Goal: Information Seeking & Learning: Learn about a topic

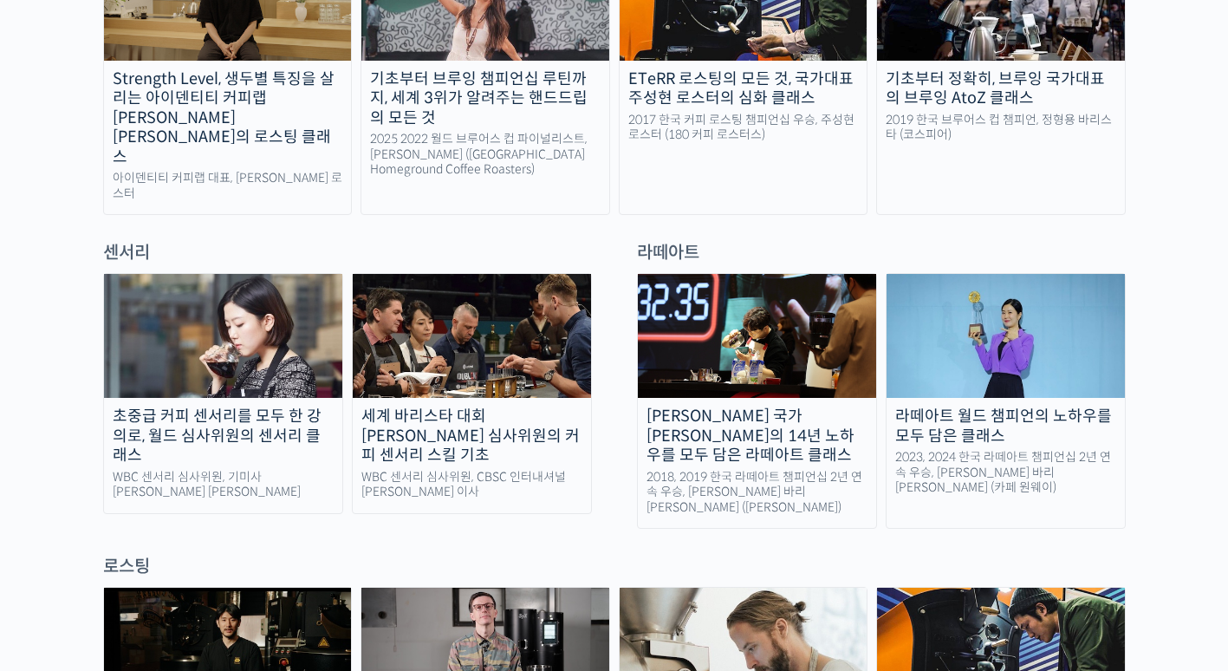
scroll to position [1040, 0]
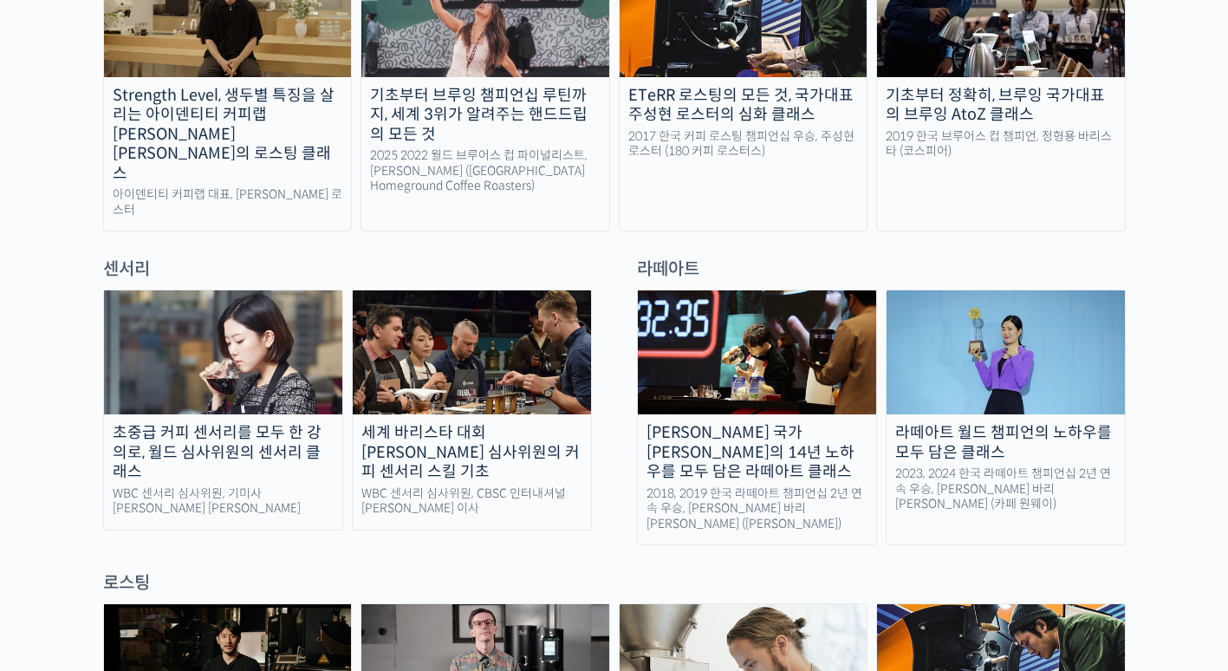
click at [993, 299] on img at bounding box center [1006, 352] width 238 height 124
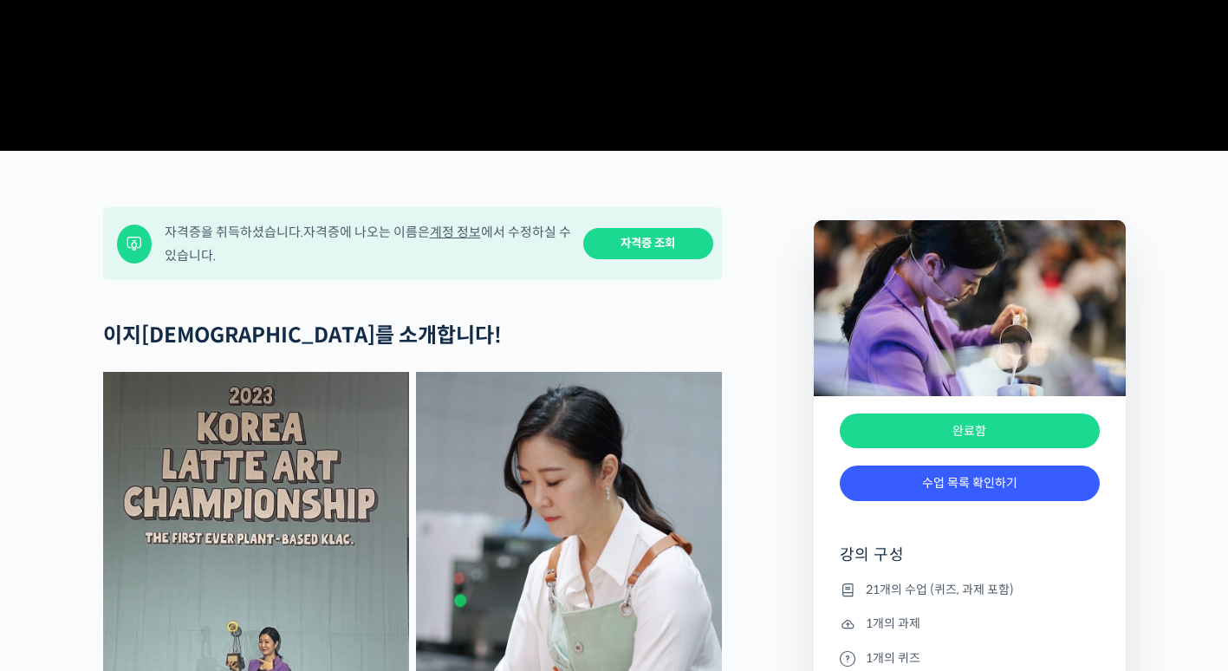
scroll to position [607, 0]
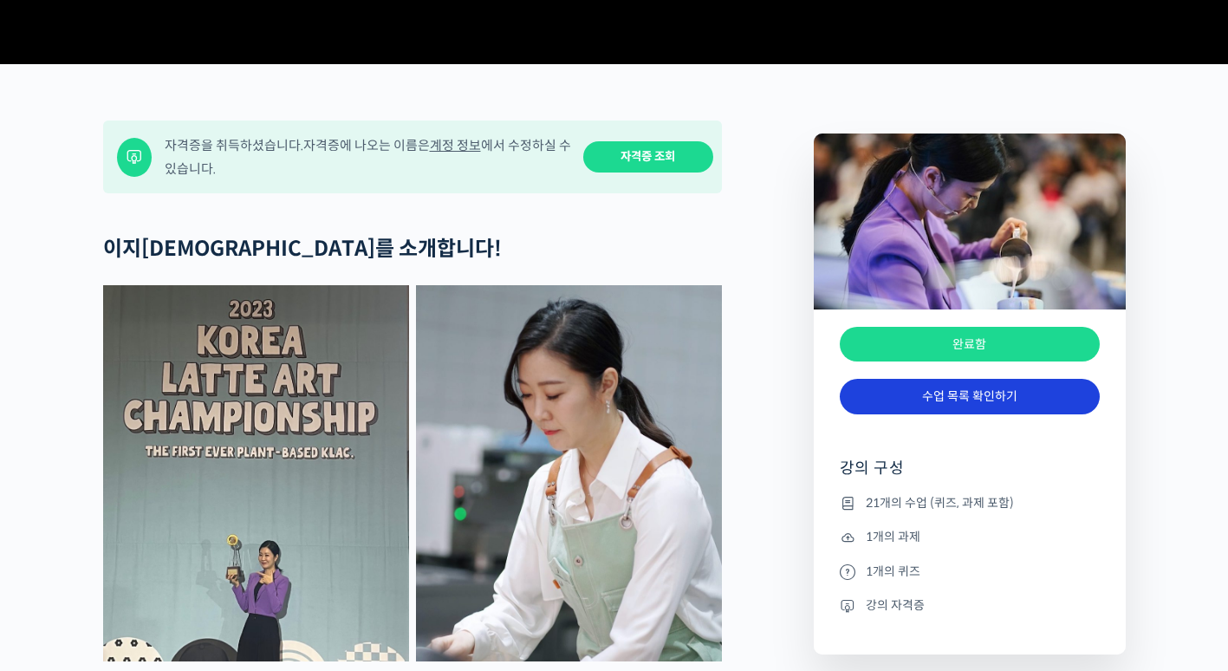
click at [921, 414] on link "수업 목록 확인하기" at bounding box center [970, 397] width 260 height 36
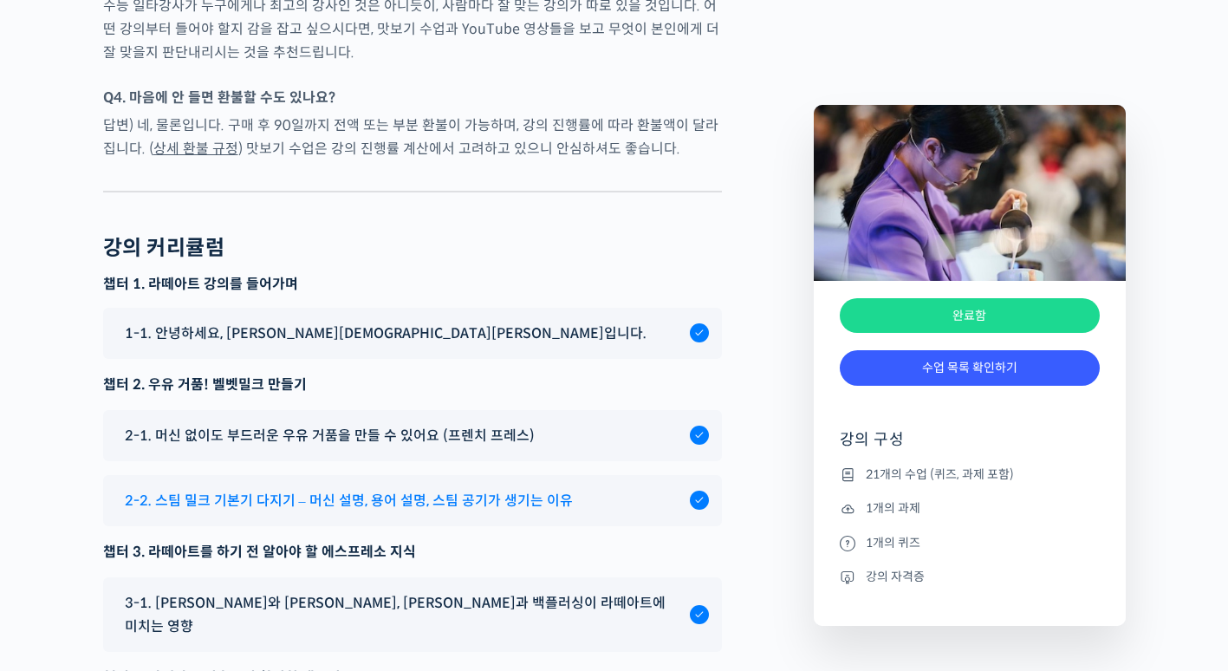
scroll to position [8839, 0]
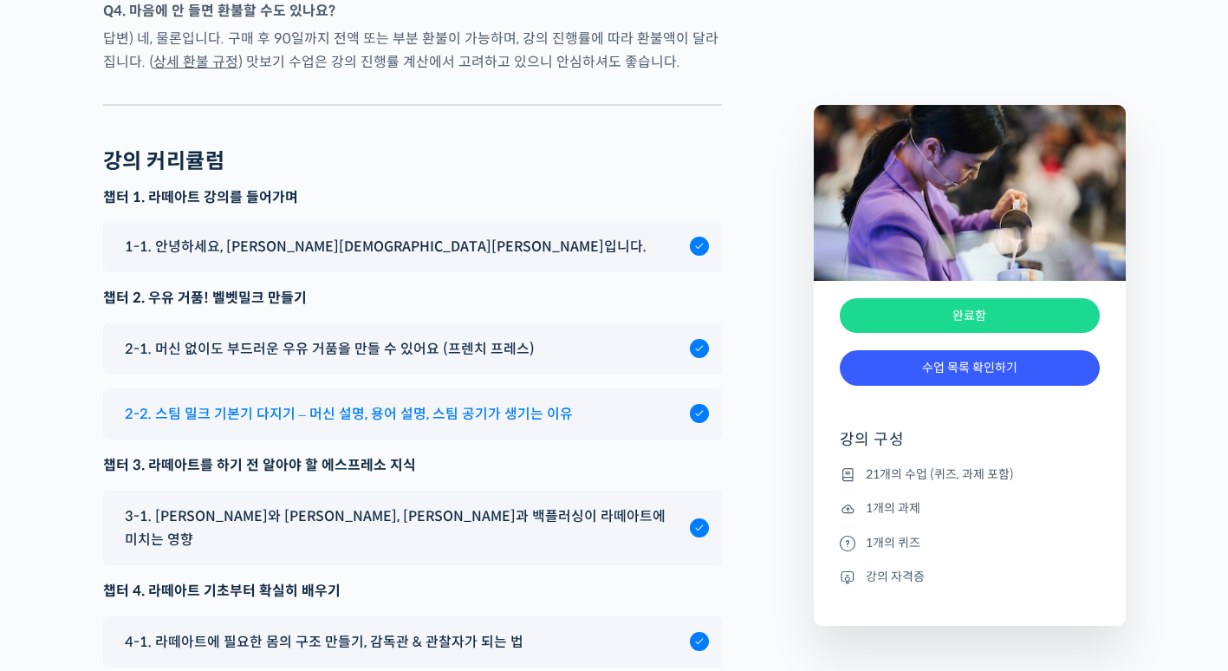
click at [436, 402] on span "2-2. 스팀 밀크 기본기 다지기 – 머신 설명, 용어 설명, 스팀 공기가 생기는 이유" at bounding box center [349, 413] width 448 height 23
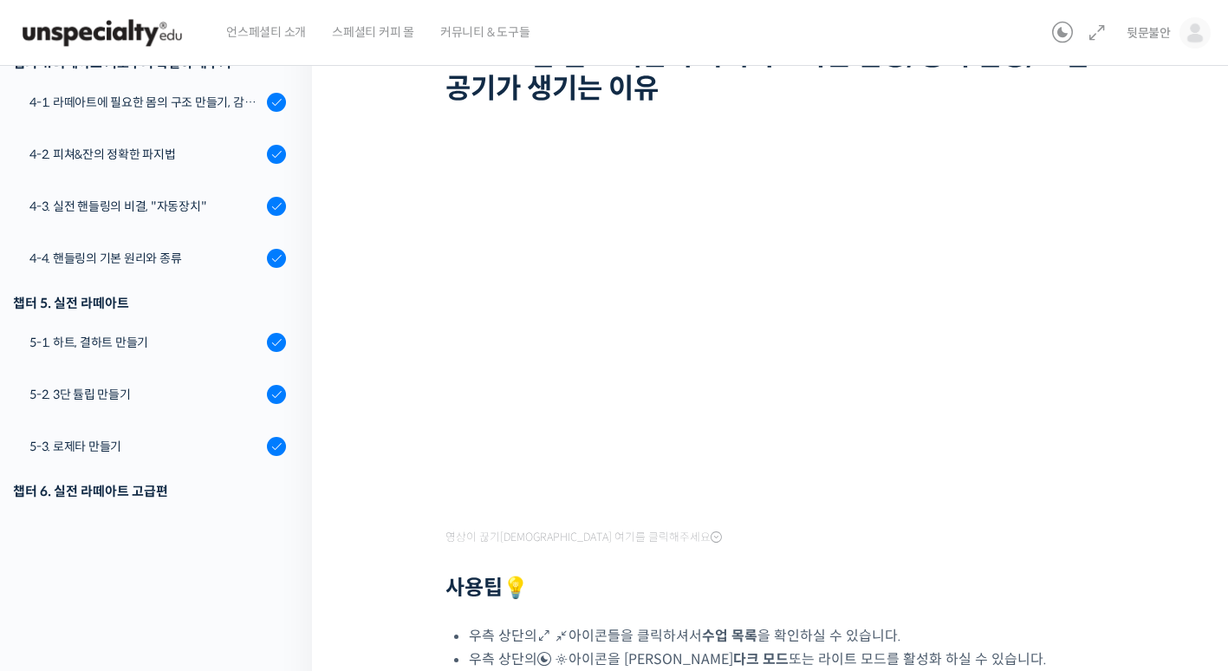
scroll to position [173, 0]
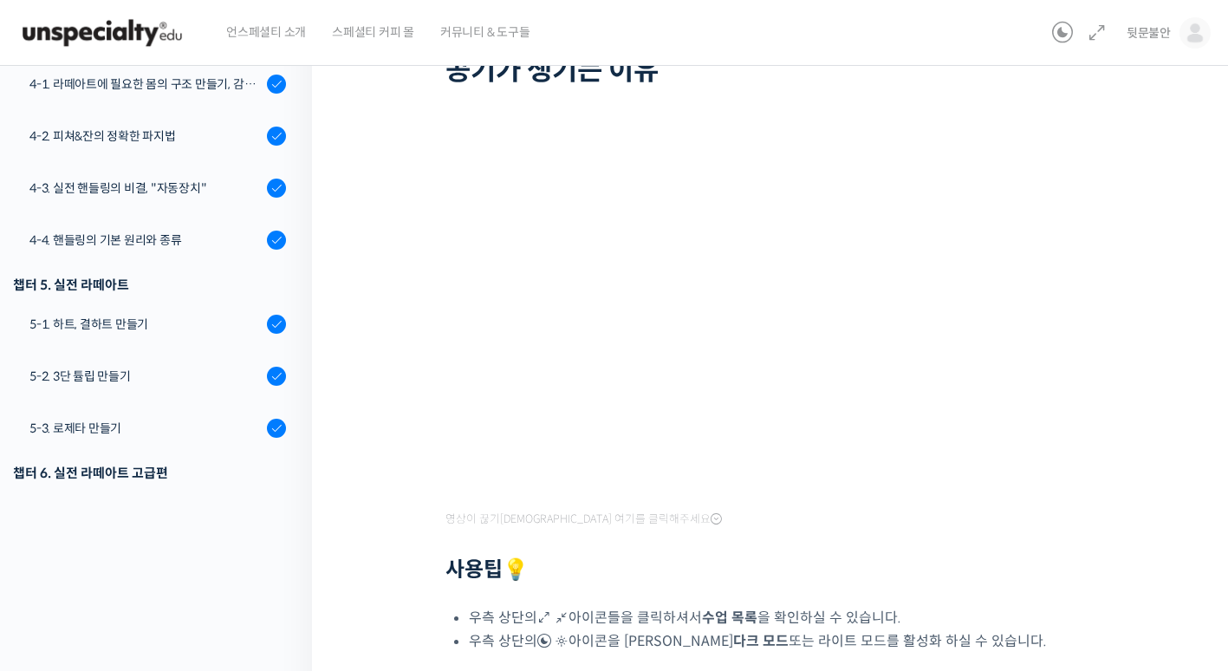
click at [399, 282] on div "라떼아트 월드 챔피언의 노하우를 모두 담은 클래스 2-2. 스팀 밀크 기본기 다지기 – 머신 설명, 용어 설명, 스팀 공기가 생기는 이유 완료…" at bounding box center [775, 391] width 752 height 973
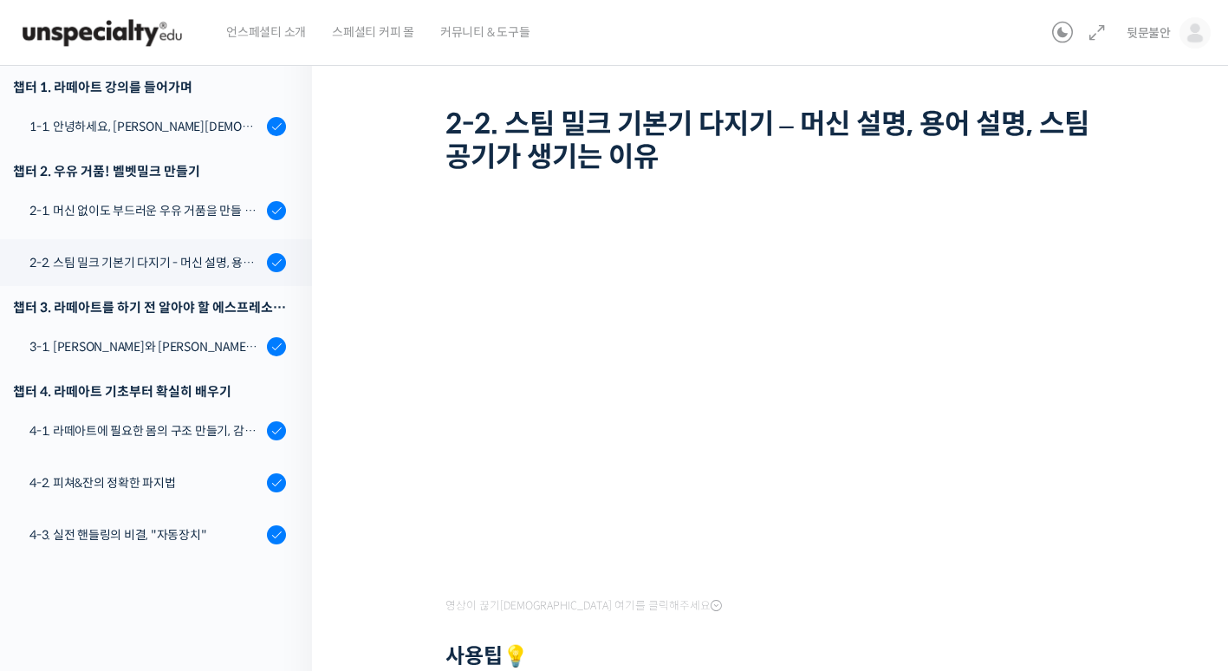
scroll to position [67, 0]
